Goal: Answer question/provide support: Answer question/provide support

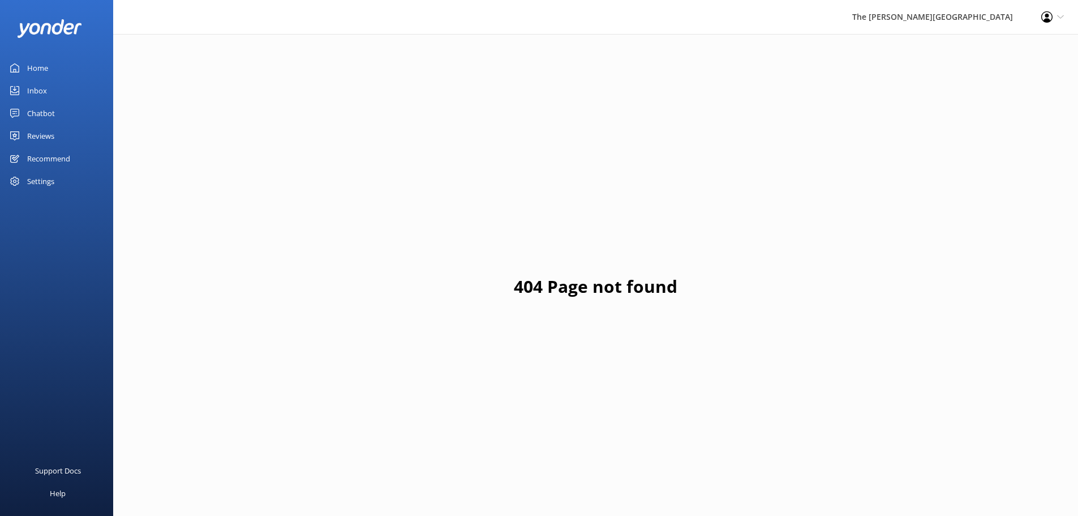
click at [59, 109] on link "Chatbot" at bounding box center [56, 113] width 113 height 23
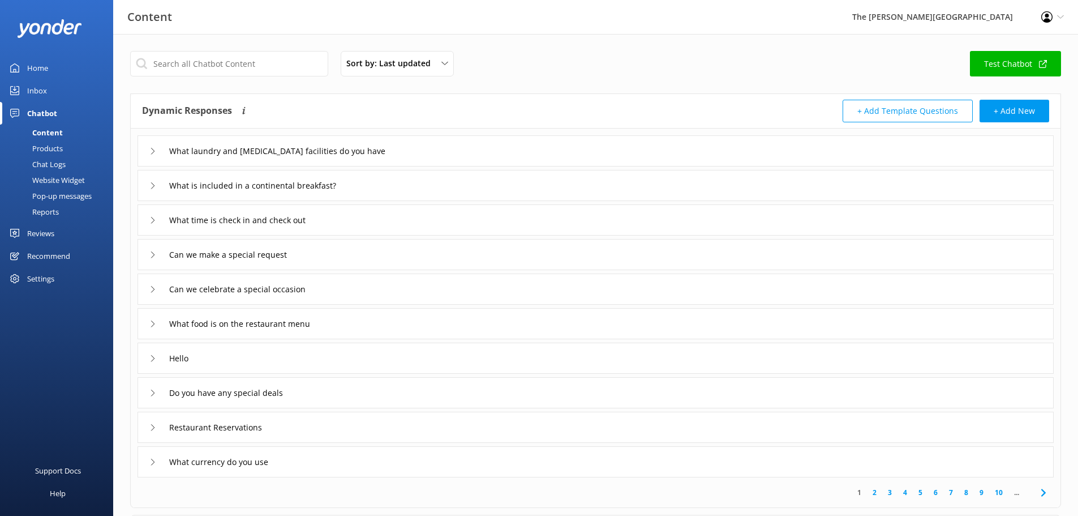
click at [40, 92] on div "Inbox" at bounding box center [37, 90] width 20 height 23
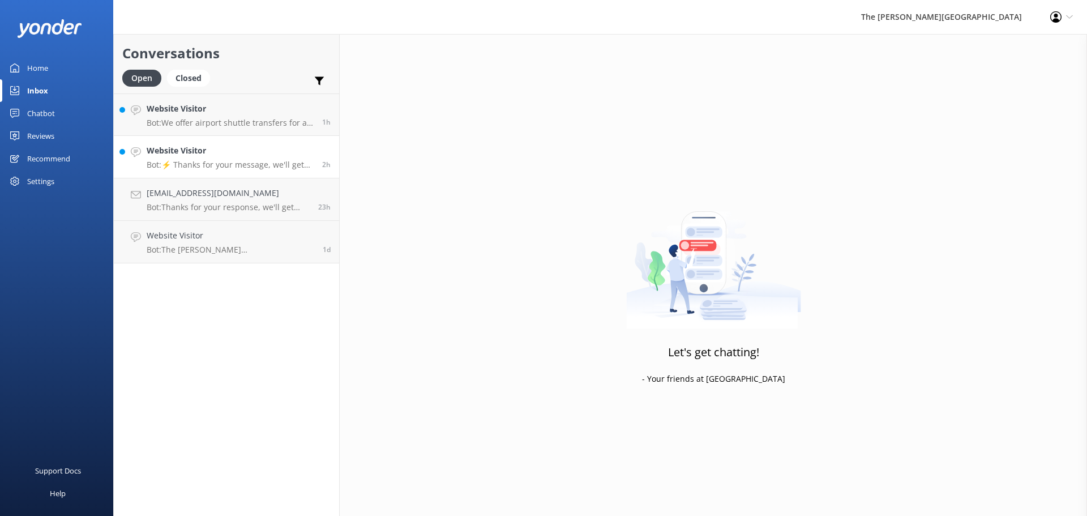
click at [228, 144] on h4 "Website Visitor" at bounding box center [230, 150] width 167 height 12
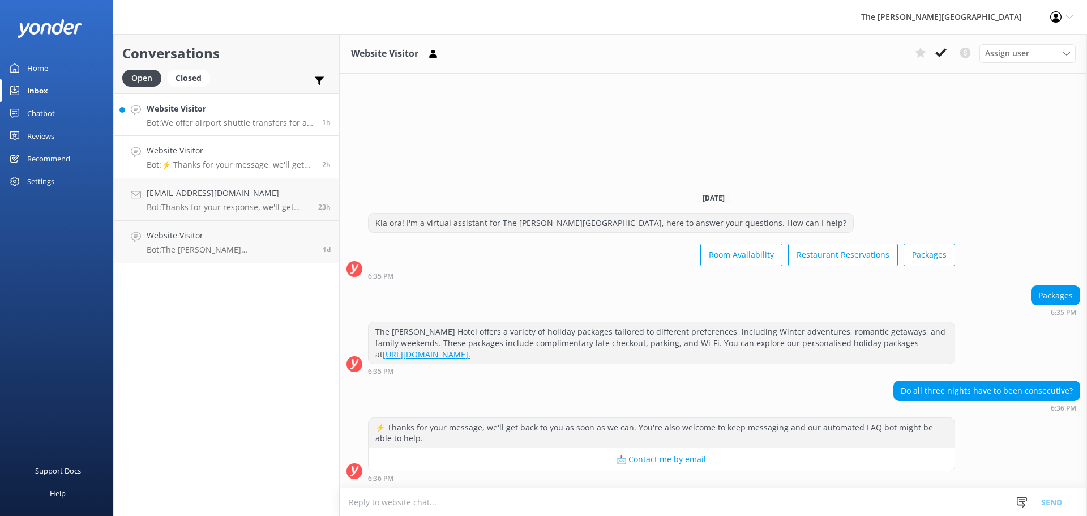
click at [205, 125] on p "Bot: We offer airport shuttle transfers for an additional charge. Please contac…" at bounding box center [230, 123] width 167 height 10
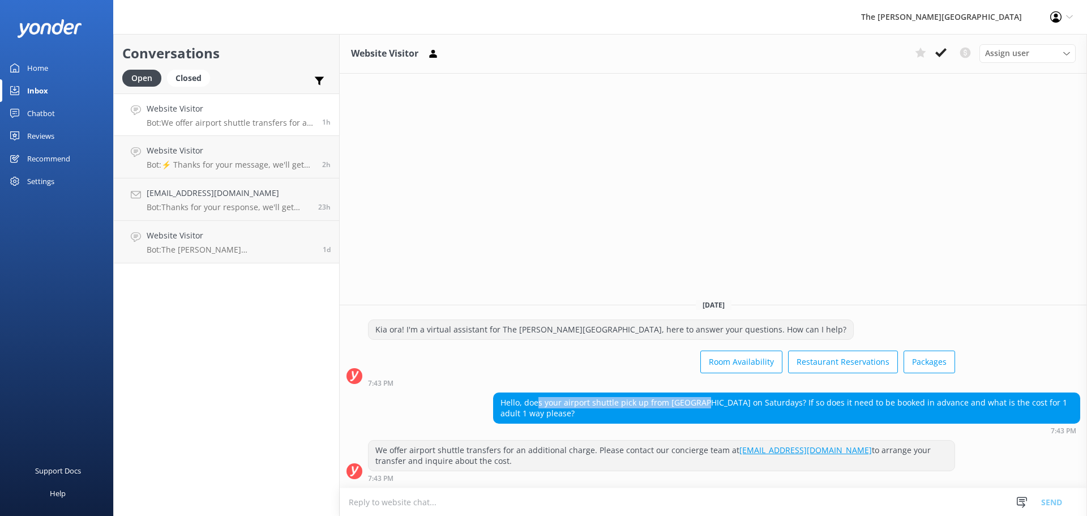
drag, startPoint x: 536, startPoint y: 404, endPoint x: 702, endPoint y: 406, distance: 166.4
click at [702, 406] on div "Hello, does your airport shuttle pick up from [GEOGRAPHIC_DATA] on Saturdays? I…" at bounding box center [787, 408] width 586 height 30
